Goal: Check status: Check status

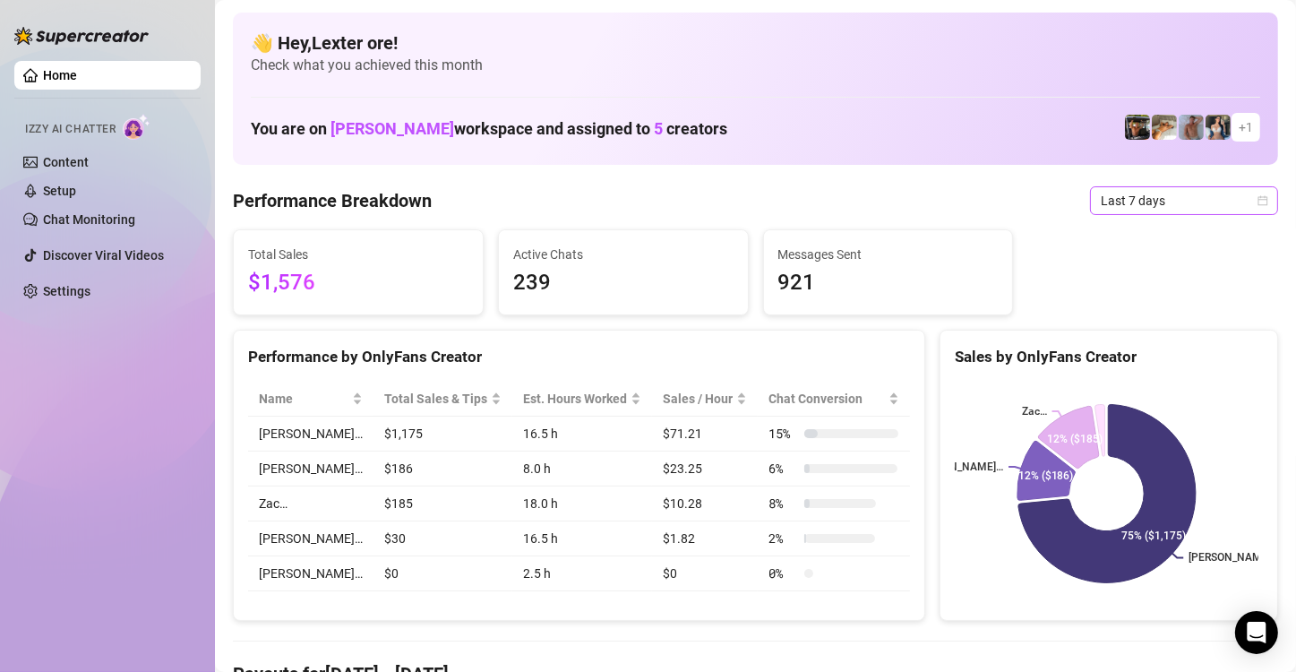
click at [1254, 205] on div "Last 7 days" at bounding box center [1184, 200] width 188 height 29
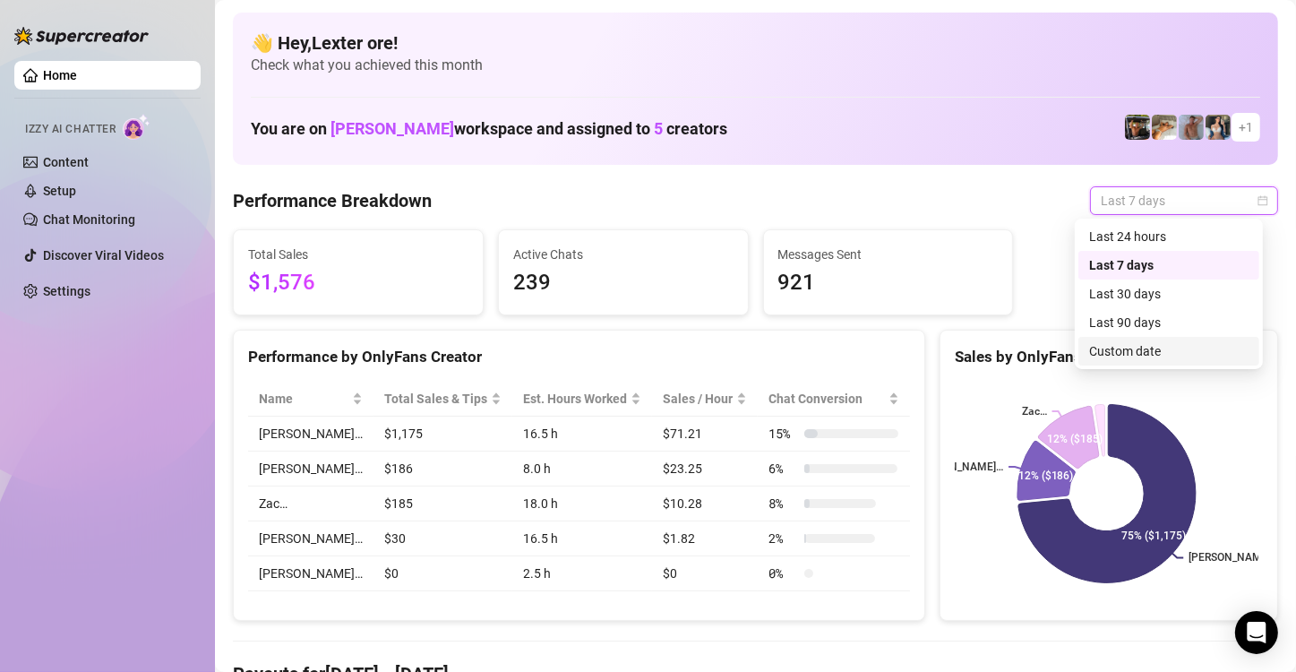
click at [1137, 351] on div "Custom date" at bounding box center [1168, 351] width 159 height 20
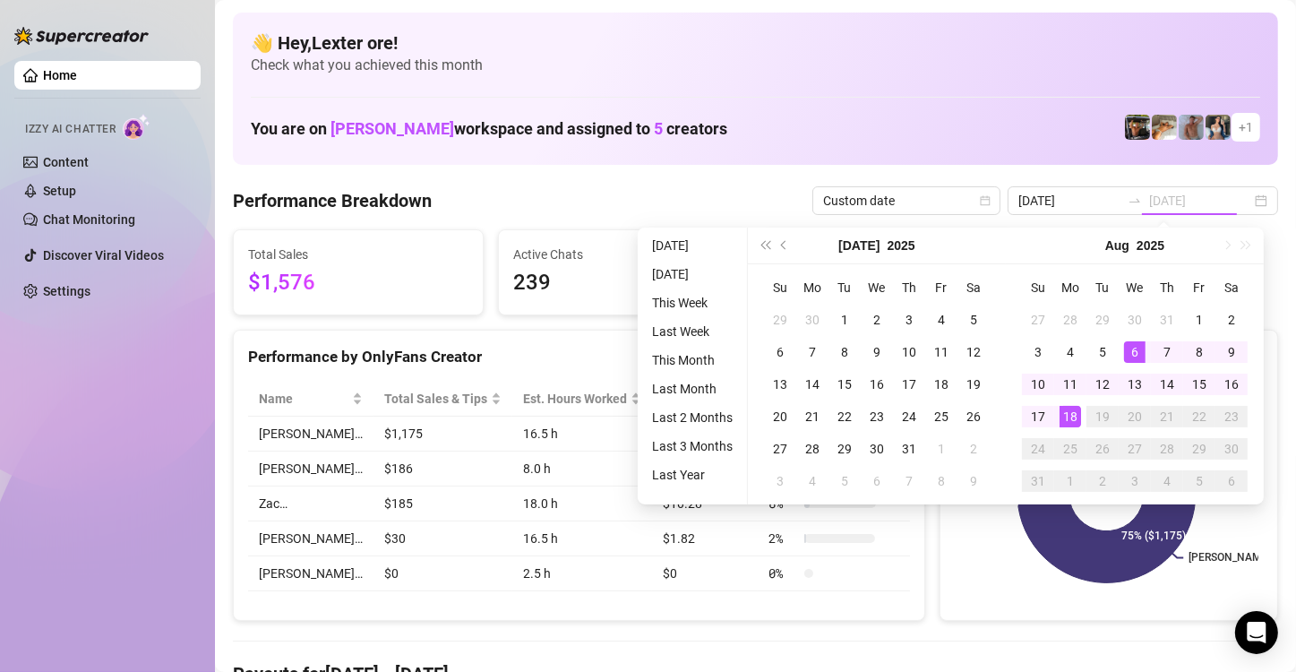
type input "[DATE]"
click at [1071, 414] on div "18" at bounding box center [1069, 416] width 21 height 21
click at [1071, 414] on icon at bounding box center [1068, 437] width 60 height 62
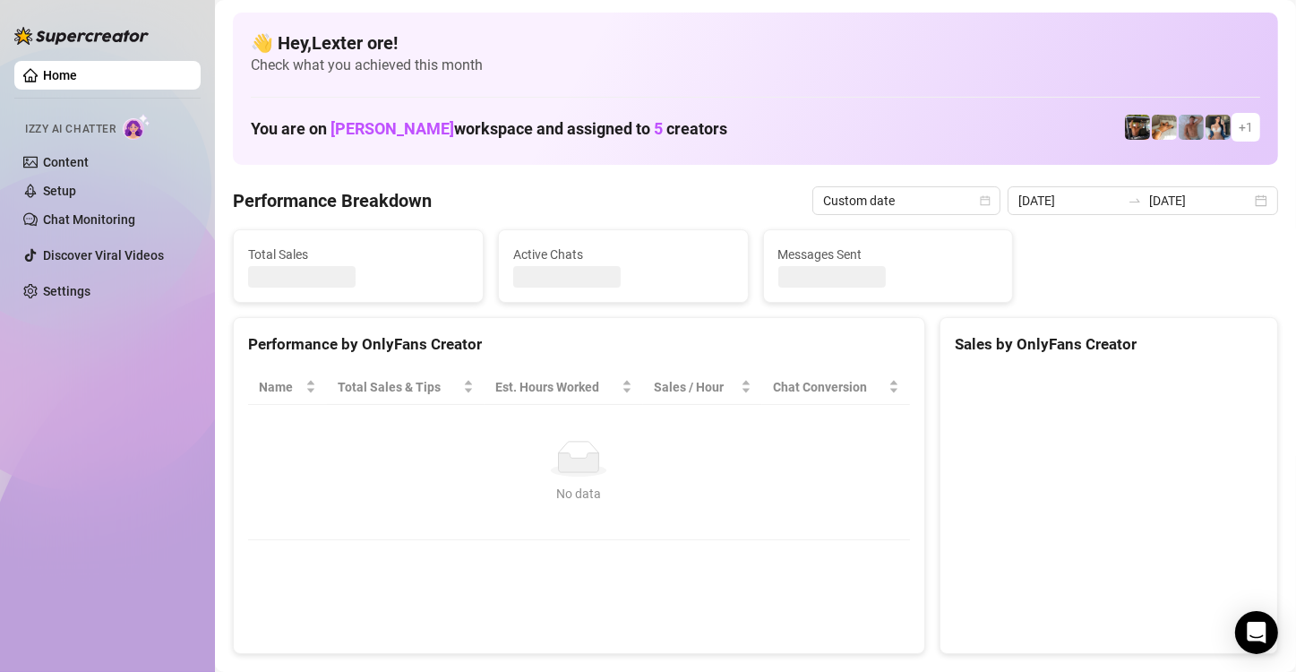
type input "2025-08-06"
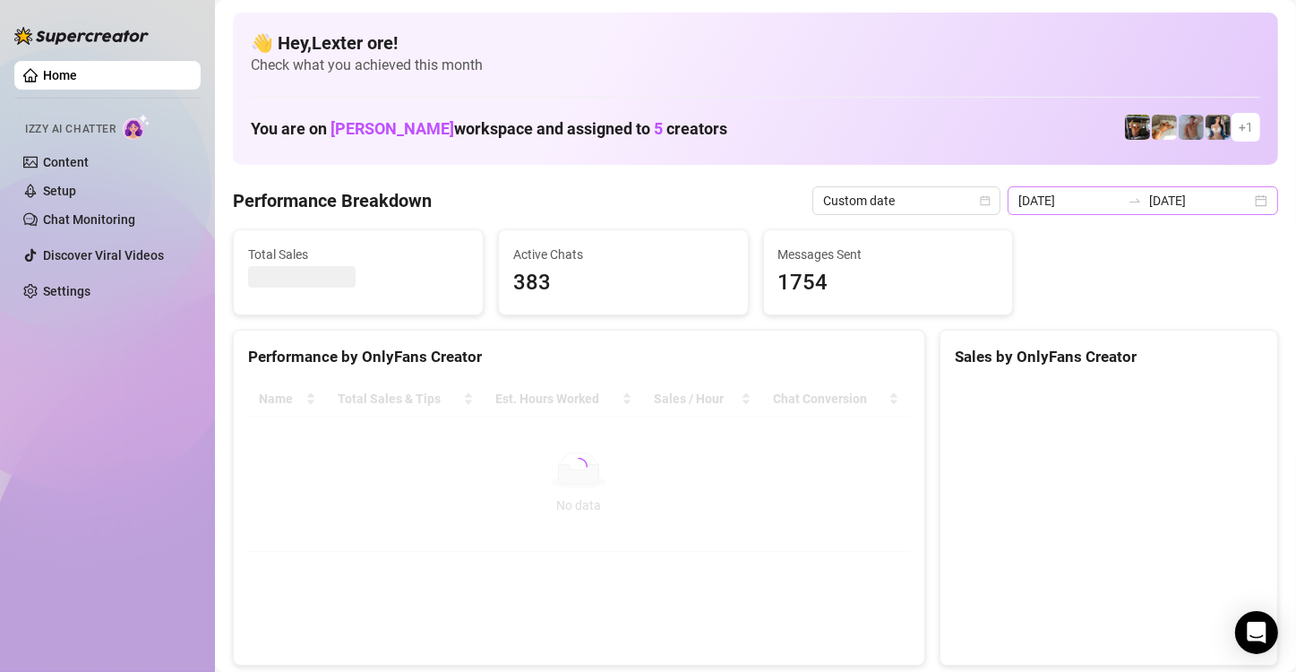
click at [1243, 201] on div "2025-08-06 2025-08-18" at bounding box center [1142, 200] width 270 height 29
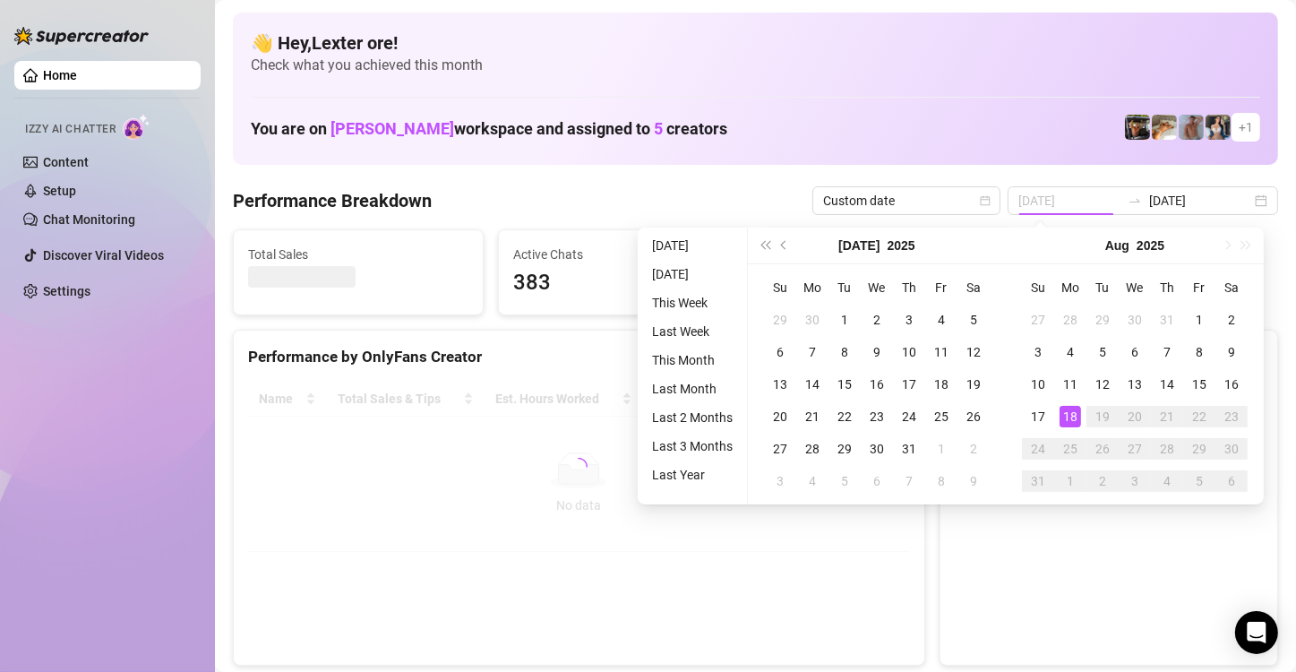
click at [1070, 412] on div "18" at bounding box center [1069, 416] width 21 height 21
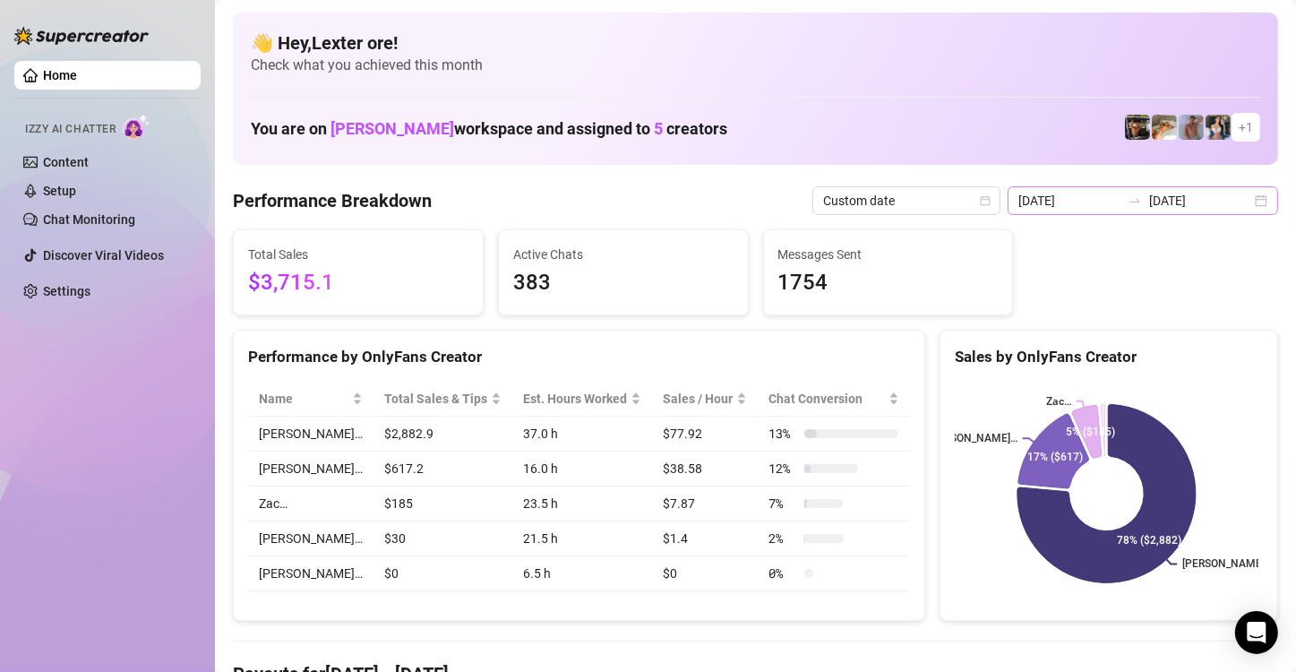
click at [1244, 204] on div "2025-08-06 2025-08-18" at bounding box center [1142, 200] width 270 height 29
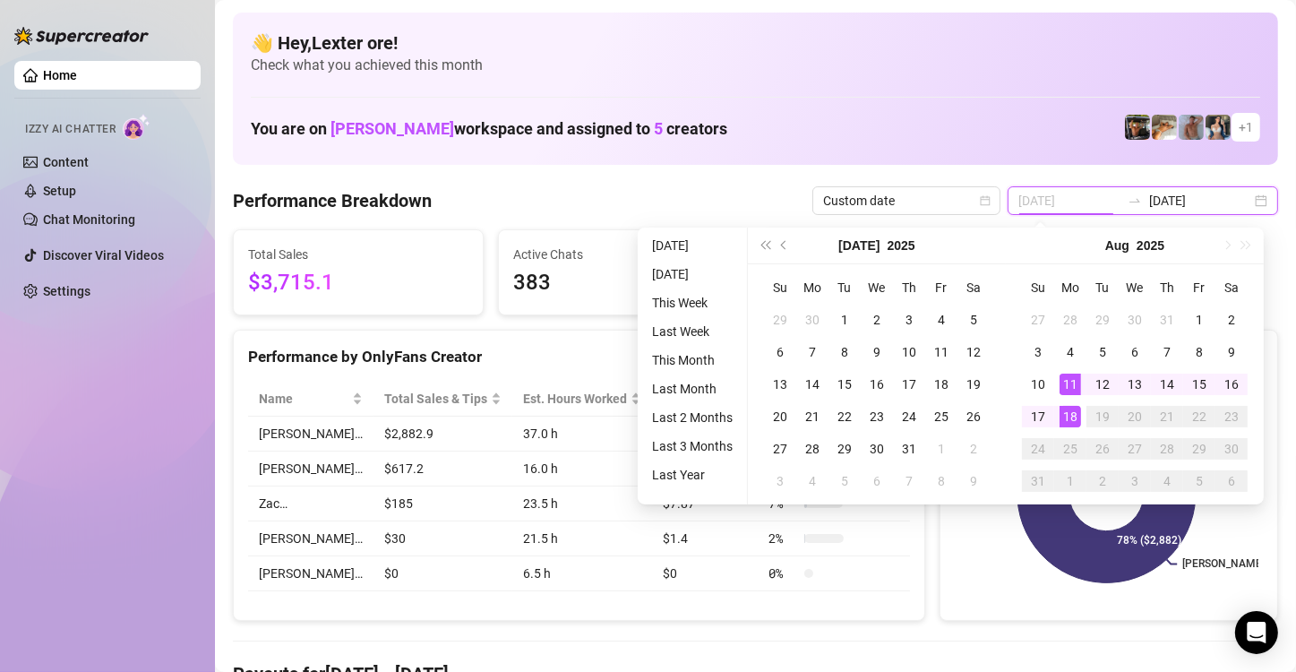
type input "[DATE]"
click at [1066, 412] on div "18" at bounding box center [1069, 416] width 21 height 21
click at [1066, 411] on div "18" at bounding box center [1069, 416] width 21 height 21
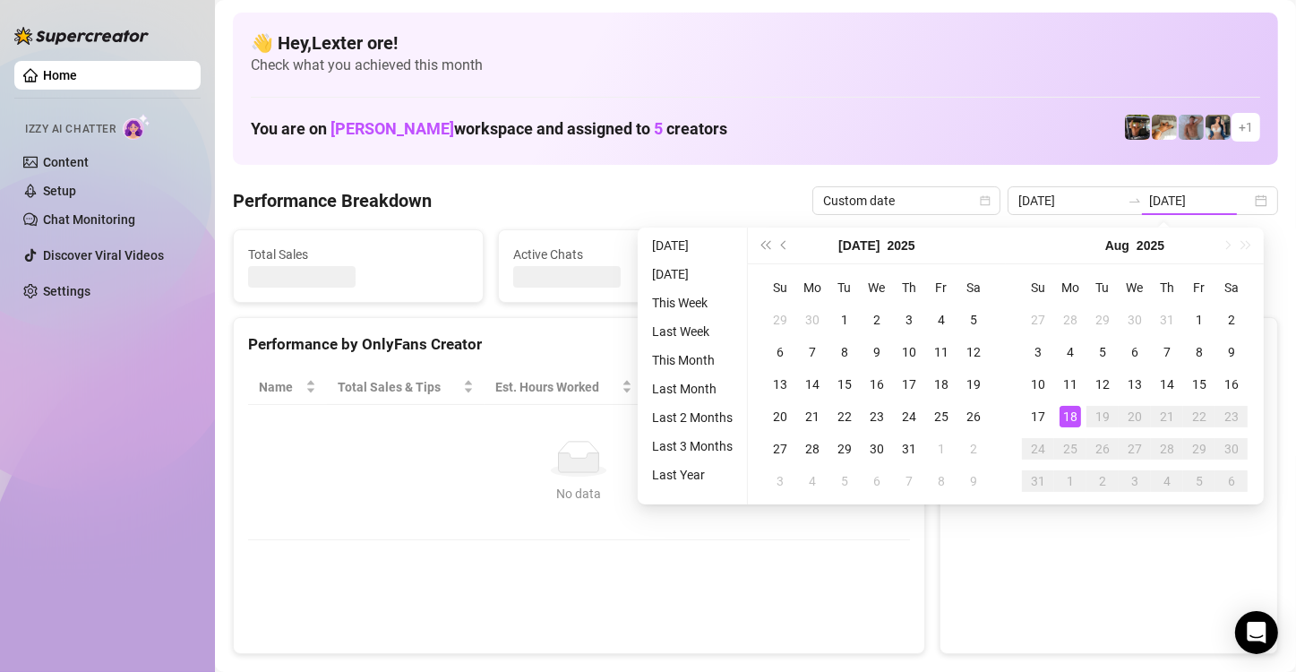
type input "[DATE]"
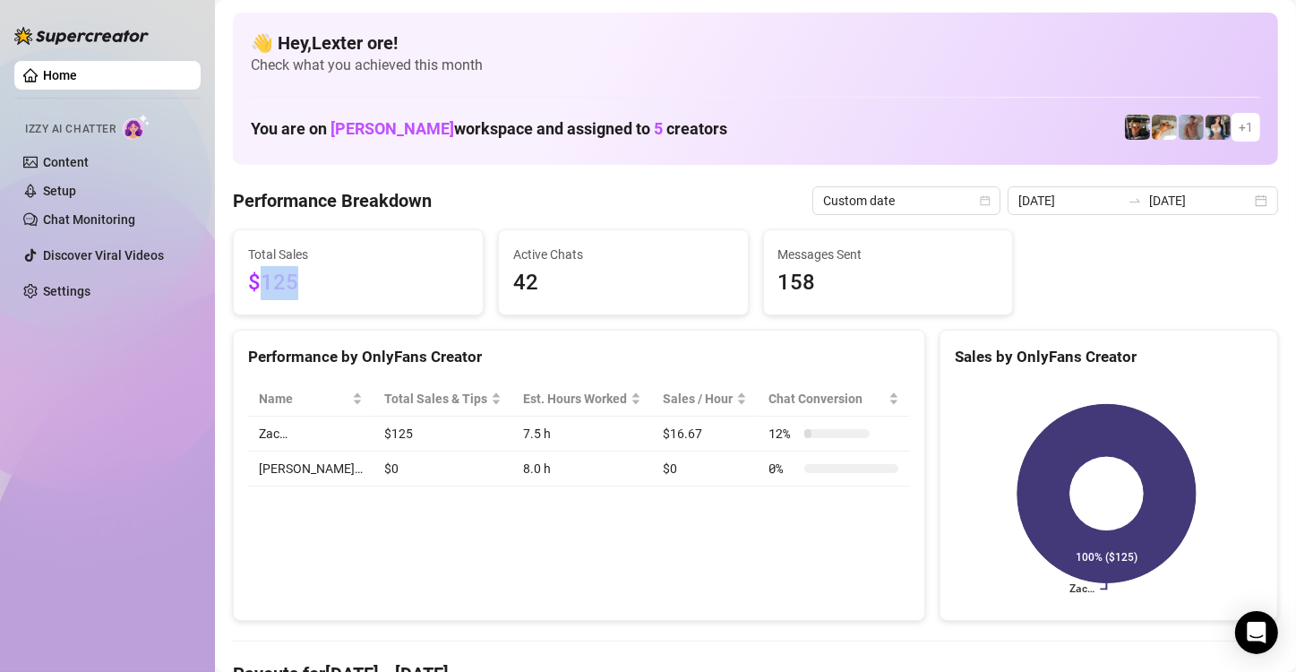
drag, startPoint x: 298, startPoint y: 279, endPoint x: 259, endPoint y: 283, distance: 39.6
click at [259, 283] on span "$125" at bounding box center [358, 283] width 220 height 34
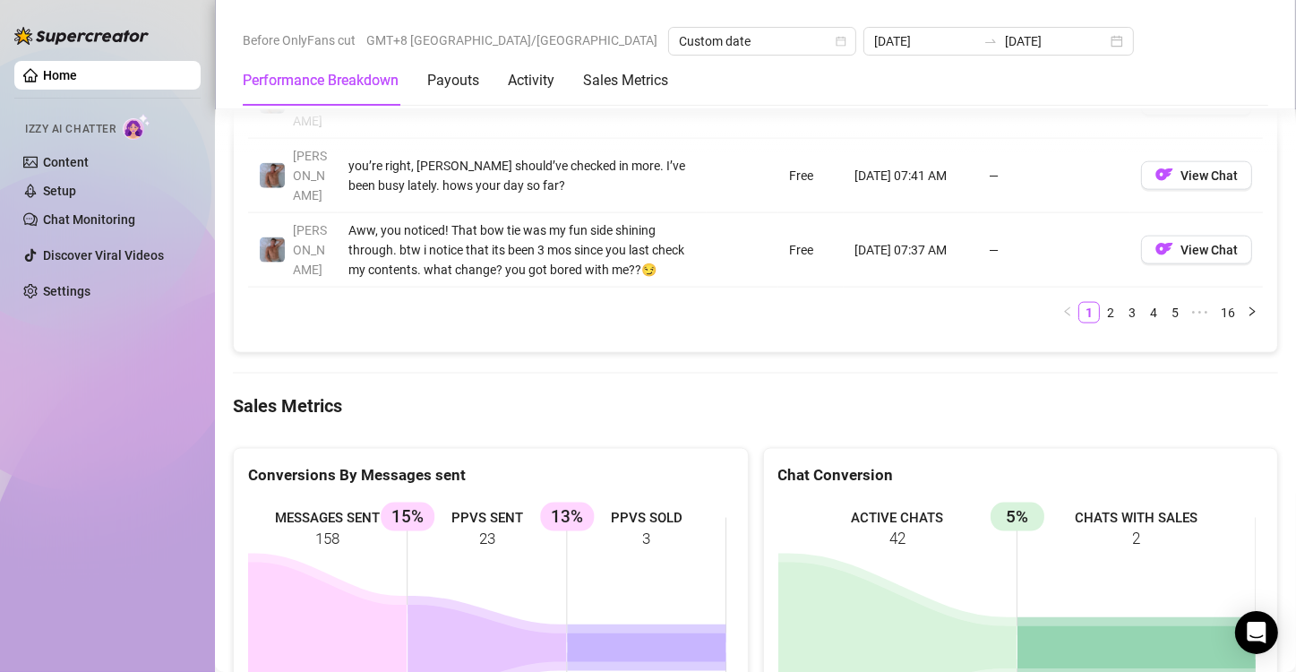
scroll to position [2238, 0]
drag, startPoint x: 680, startPoint y: 402, endPoint x: 453, endPoint y: 441, distance: 230.7
click at [350, 498] on rect at bounding box center [487, 632] width 478 height 269
